Goal: Navigation & Orientation: Find specific page/section

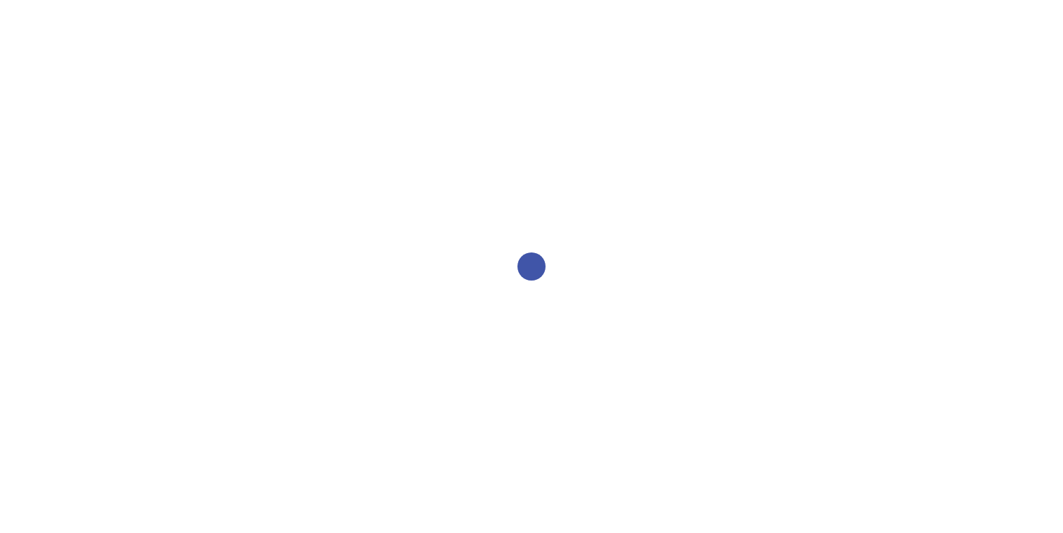
select select "2bed604d-1099-4043-b1bc-2365e8740244"
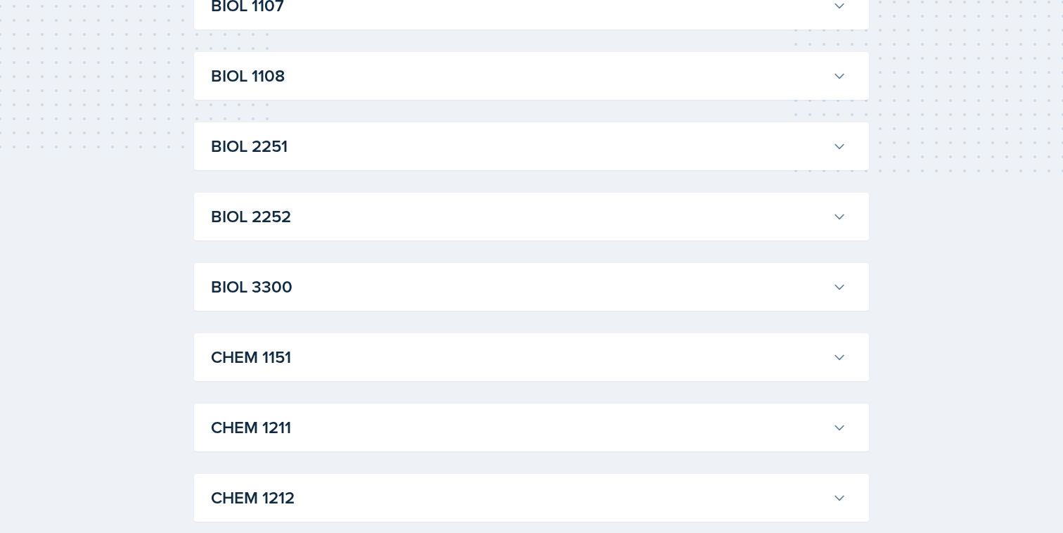
scroll to position [357, 0]
click at [624, 151] on h3 "BIOL 2251" at bounding box center [519, 145] width 616 height 25
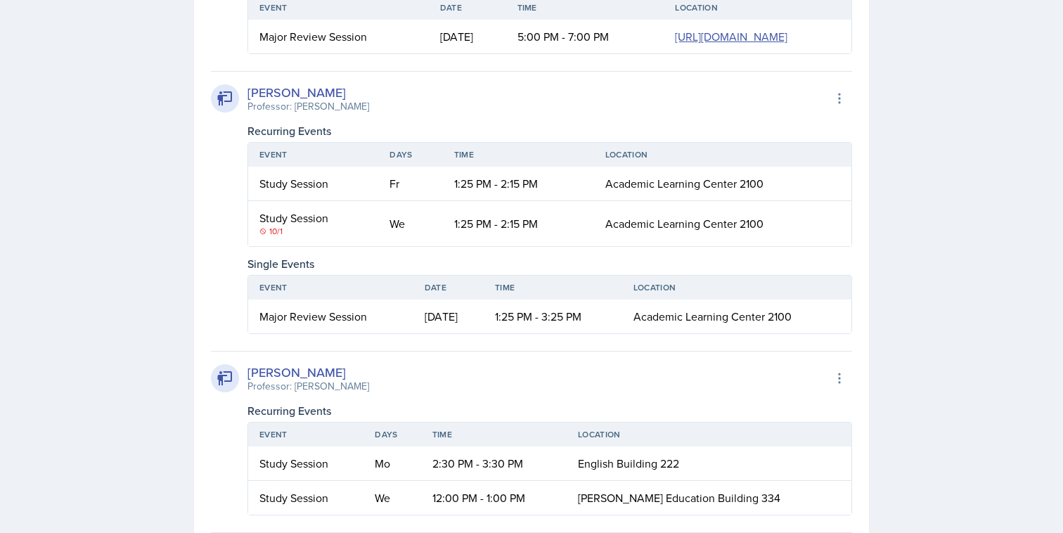
scroll to position [911, 0]
drag, startPoint x: 515, startPoint y: 365, endPoint x: 607, endPoint y: 367, distance: 92.8
click at [607, 333] on td "1:25 PM - 3:25 PM" at bounding box center [553, 316] width 138 height 34
drag, startPoint x: 615, startPoint y: 369, endPoint x: 538, endPoint y: 368, distance: 76.6
click at [538, 333] on td "1:25 PM - 3:25 PM" at bounding box center [553, 316] width 138 height 34
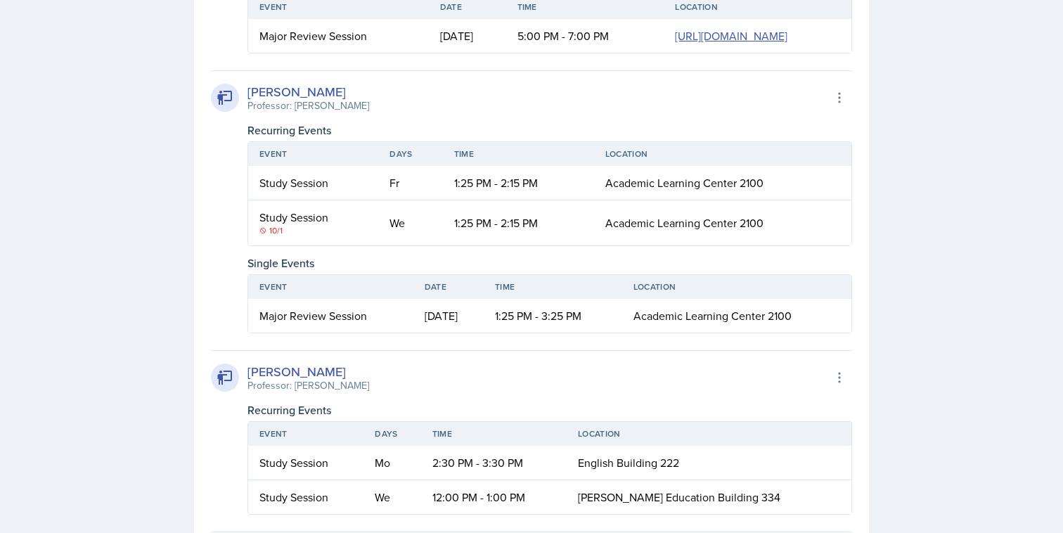
click at [541, 392] on div "Camille Richardson Professor: Andrew Schneider Export to Google Calendar Recurr…" at bounding box center [531, 427] width 641 height 1647
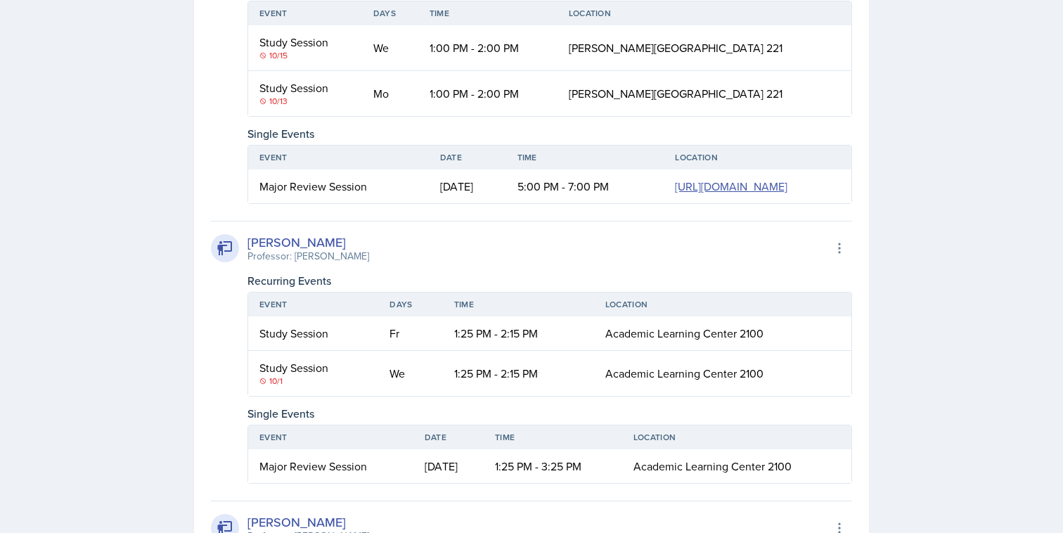
scroll to position [750, 0]
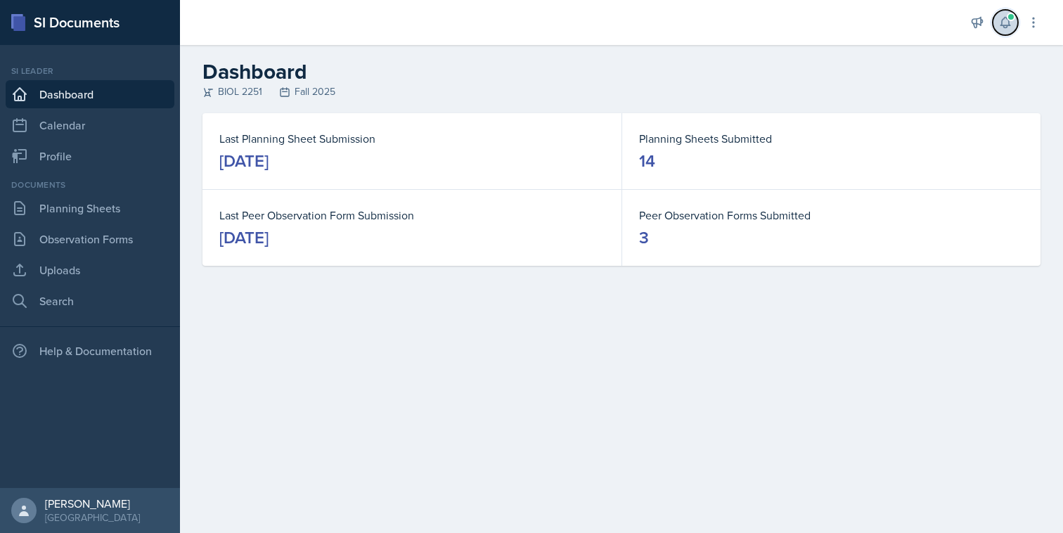
click at [1005, 11] on button at bounding box center [1005, 22] width 25 height 25
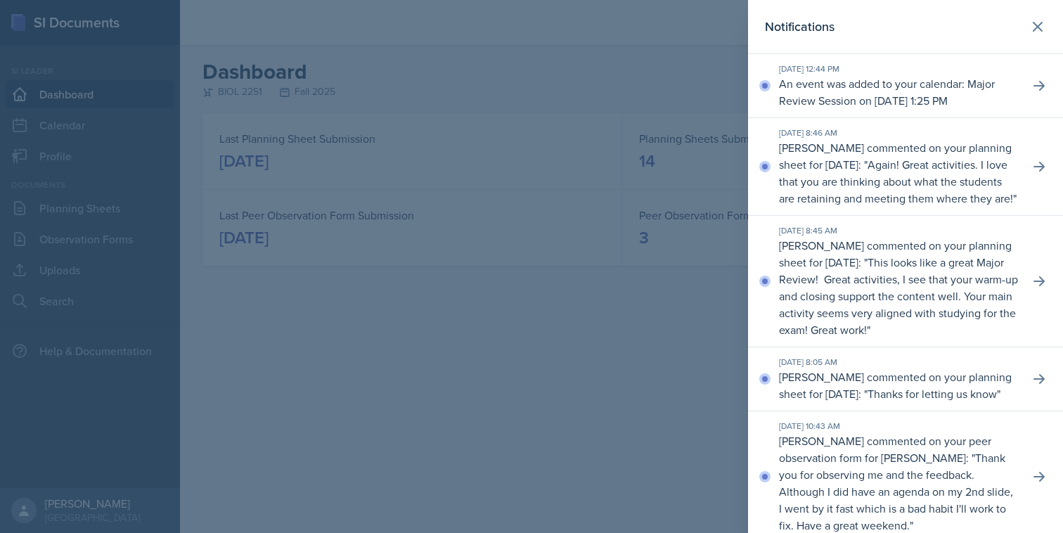
click at [973, 88] on p "An event was added to your calendar: Major Review Session on [DATE] 1:25 PM" at bounding box center [898, 92] width 239 height 34
click at [1036, 86] on icon at bounding box center [1039, 86] width 14 height 14
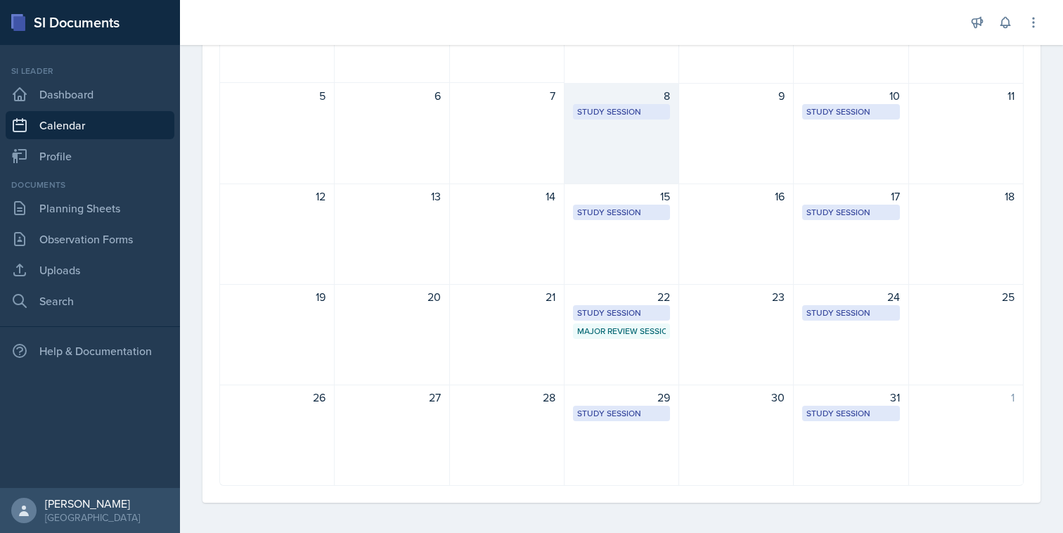
scroll to position [207, 0]
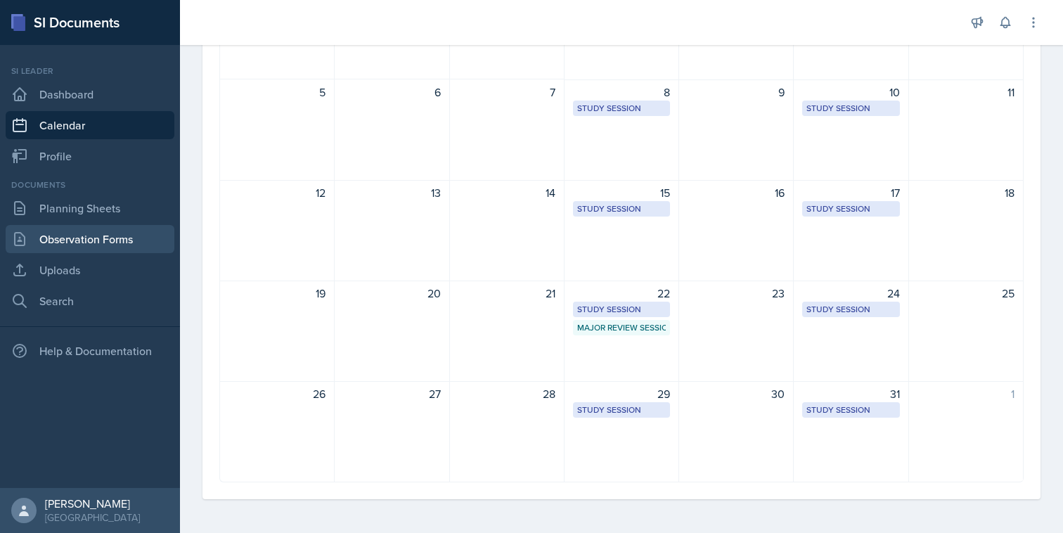
click at [160, 240] on link "Observation Forms" at bounding box center [90, 239] width 169 height 28
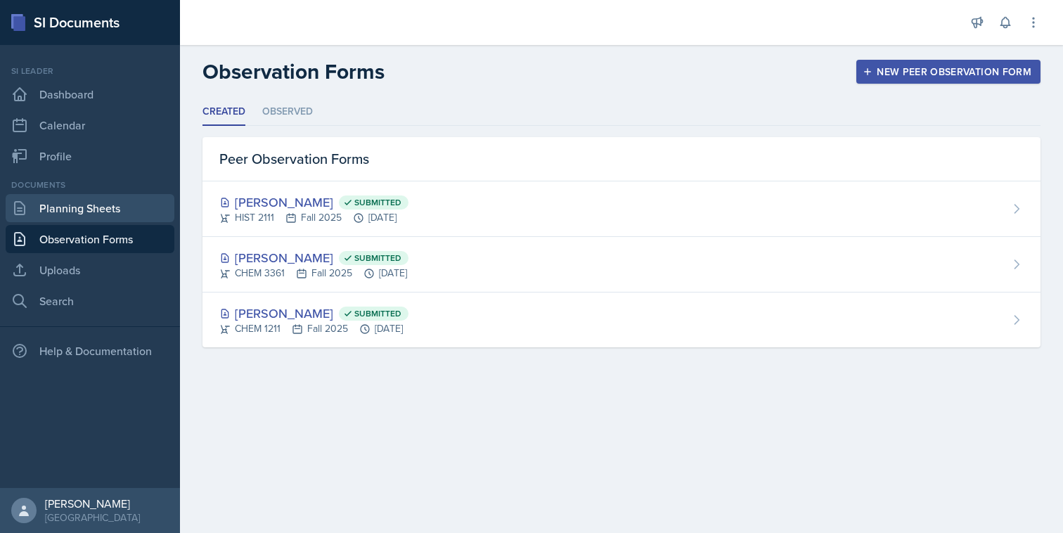
click at [153, 216] on link "Planning Sheets" at bounding box center [90, 208] width 169 height 28
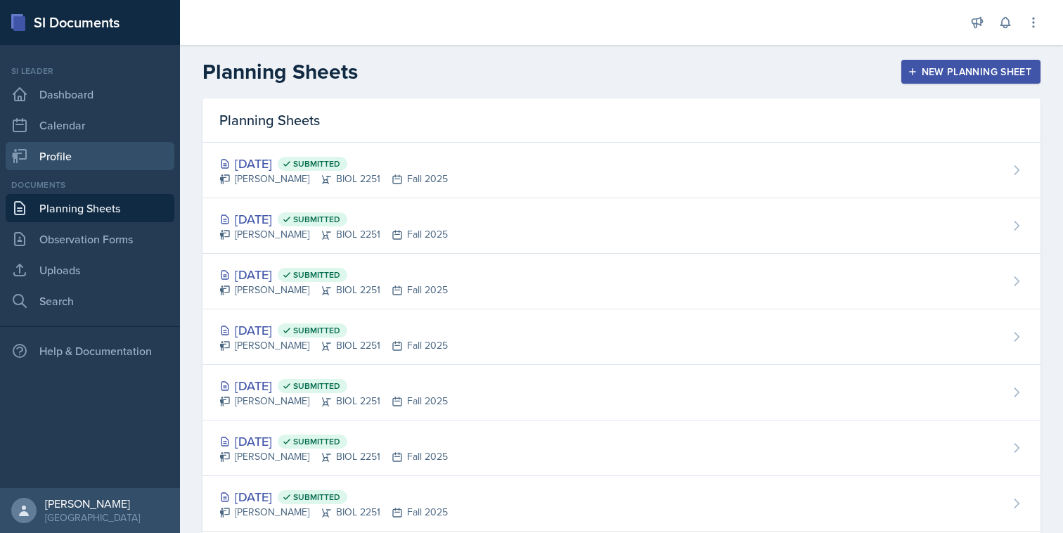
click at [143, 146] on link "Profile" at bounding box center [90, 156] width 169 height 28
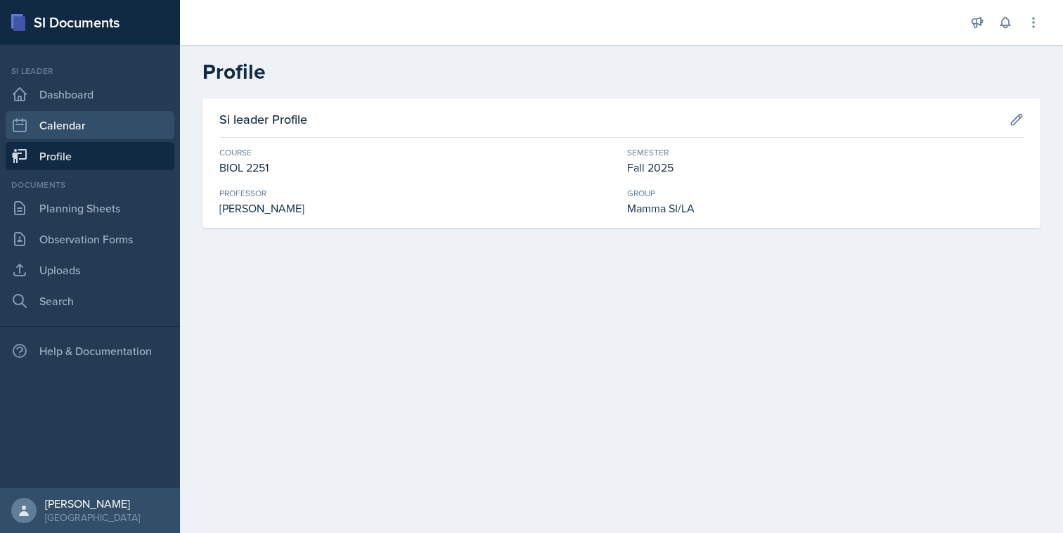
click at [141, 136] on link "Calendar" at bounding box center [90, 125] width 169 height 28
